Goal: Communication & Community: Participate in discussion

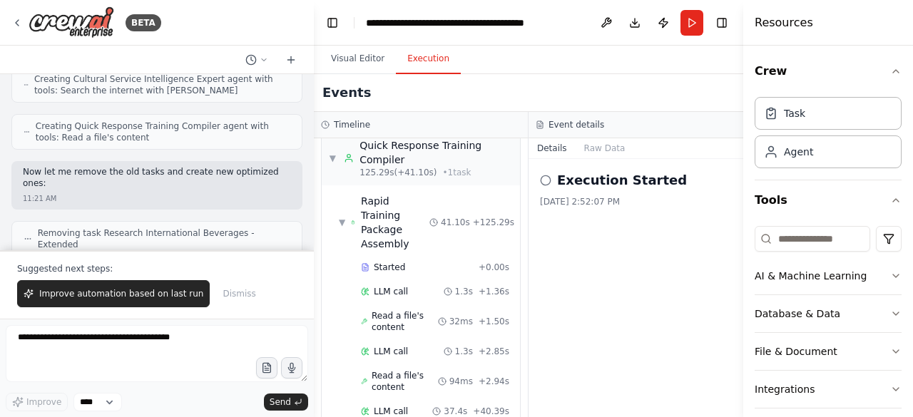
scroll to position [31492, 0]
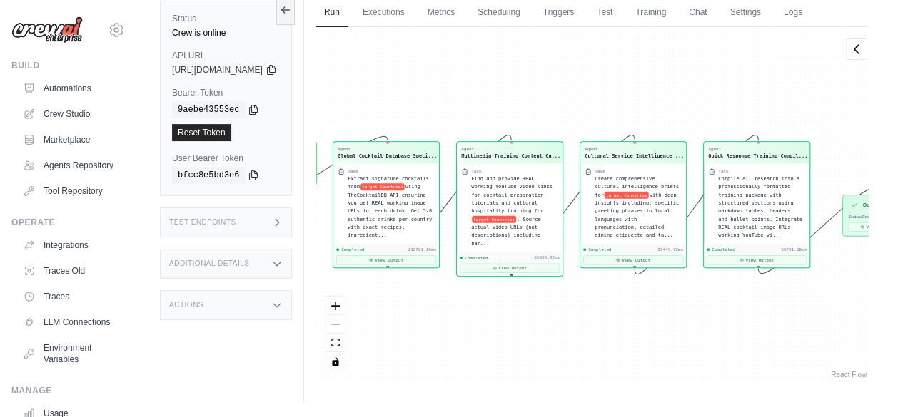
scroll to position [25107, 0]
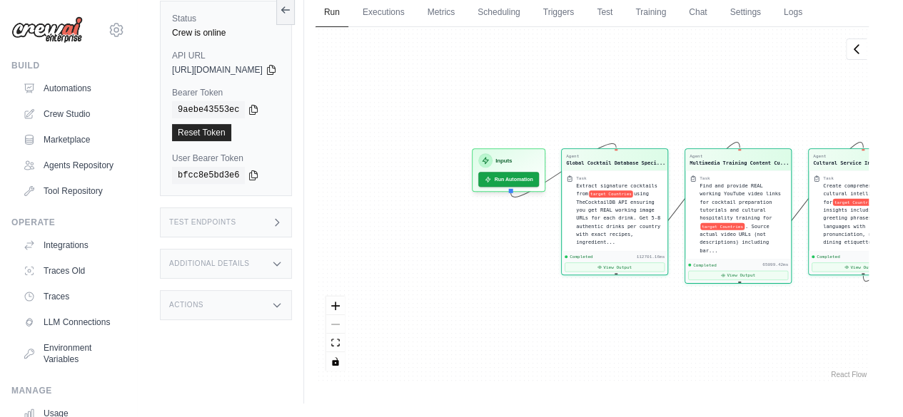
drag, startPoint x: 467, startPoint y: 85, endPoint x: 620, endPoint y: 103, distance: 154.4
click at [696, 93] on div "Agent Global Cocktail Database Speci... Task Extract signature cocktails from t…" at bounding box center [591, 204] width 553 height 355
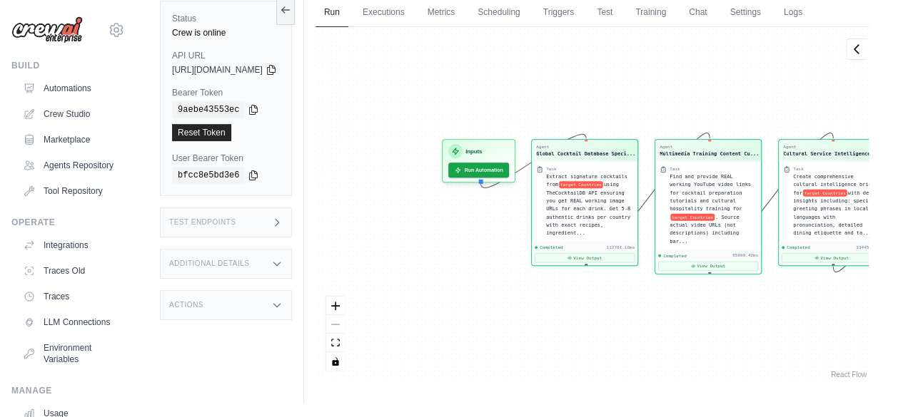
drag, startPoint x: 504, startPoint y: 73, endPoint x: 479, endPoint y: 64, distance: 26.2
click at [479, 64] on div "Agent Global Cocktail Database Speci... Task Extract signature cocktails from t…" at bounding box center [591, 204] width 553 height 355
click at [275, 68] on icon at bounding box center [271, 69] width 8 height 9
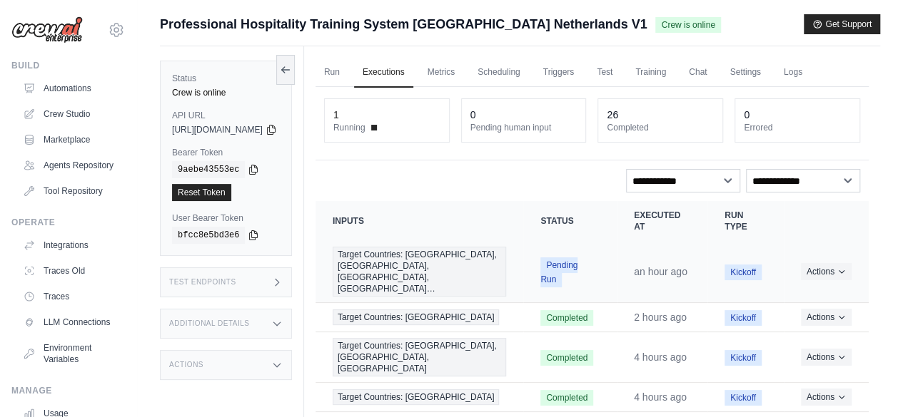
click at [553, 263] on span "Pending Run" at bounding box center [558, 273] width 37 height 30
click at [715, 71] on link "Chat" at bounding box center [697, 73] width 35 height 30
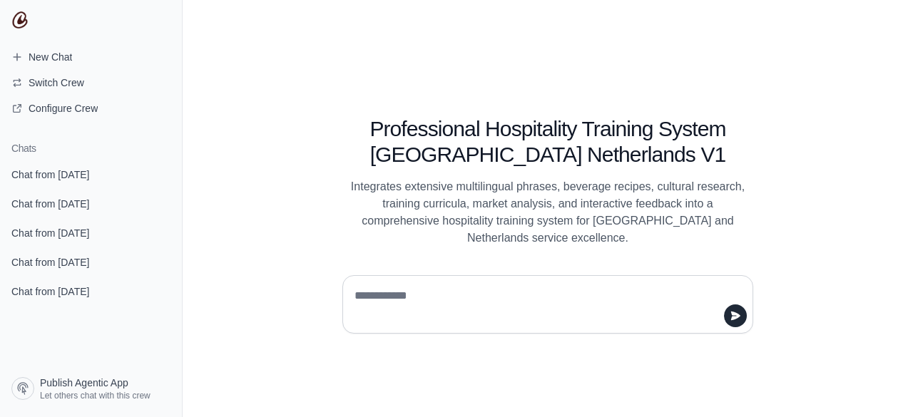
click at [390, 296] on textarea at bounding box center [544, 305] width 384 height 40
drag, startPoint x: 378, startPoint y: 296, endPoint x: 356, endPoint y: 300, distance: 22.5
click at [356, 300] on textarea at bounding box center [544, 305] width 384 height 40
type textarea "*****"
click at [736, 318] on icon "submit" at bounding box center [735, 316] width 9 height 9
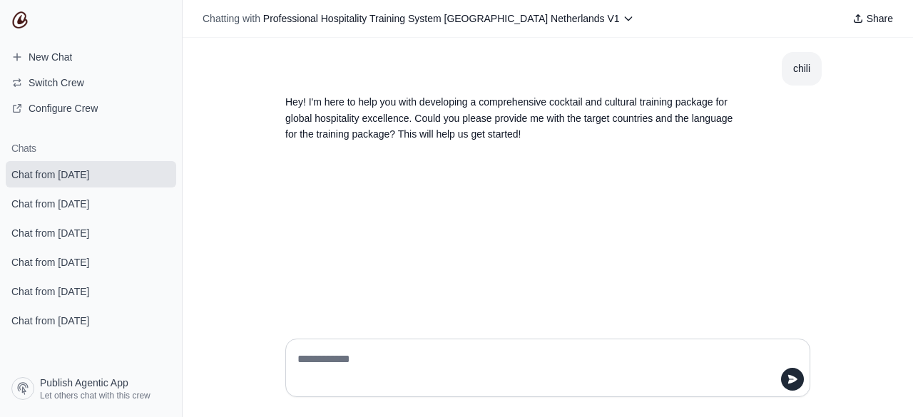
click at [330, 369] on textarea at bounding box center [544, 368] width 498 height 40
type textarea "**********"
click at [786, 379] on button "submit" at bounding box center [792, 379] width 23 height 23
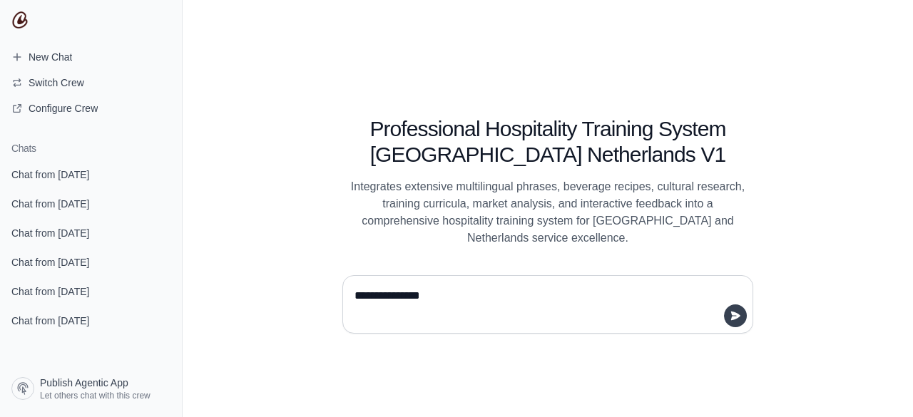
type textarea "**********"
click at [731, 318] on icon "submit" at bounding box center [735, 315] width 11 height 11
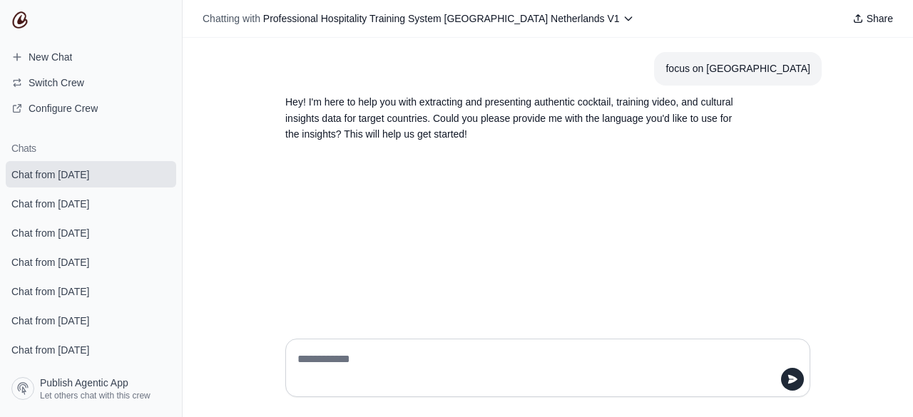
click at [341, 362] on textarea at bounding box center [544, 368] width 498 height 40
type textarea "*****"
click at [788, 380] on icon "submit" at bounding box center [792, 379] width 11 height 11
